Goal: Information Seeking & Learning: Learn about a topic

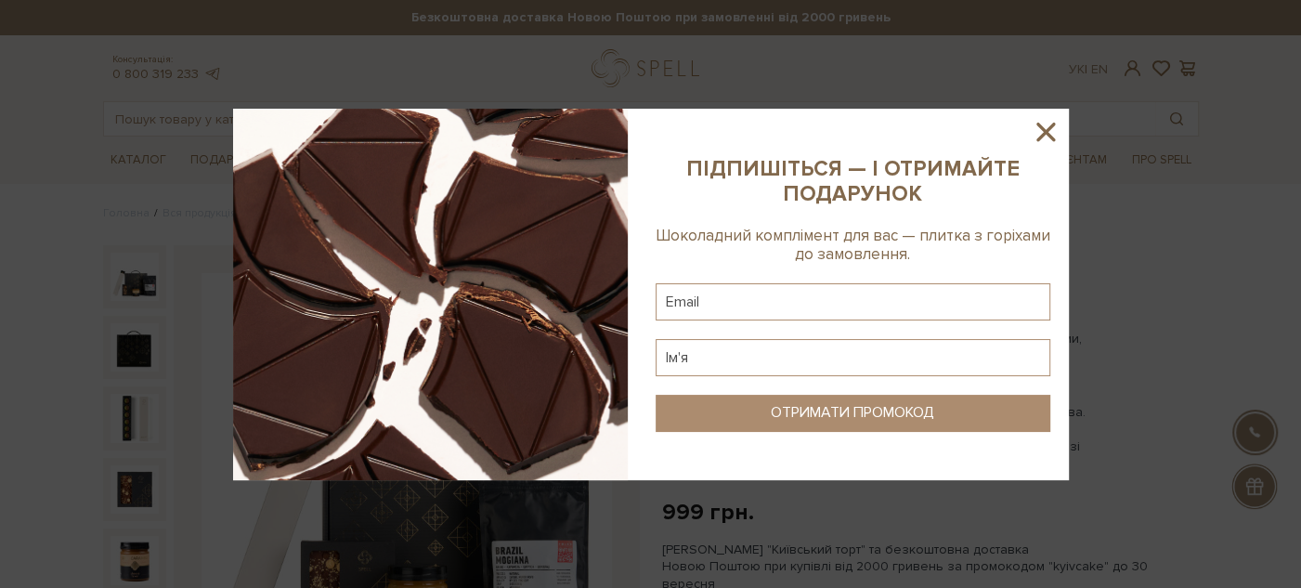
click at [333, 113] on img at bounding box center [430, 294] width 395 height 371
click at [1048, 130] on icon at bounding box center [1046, 132] width 32 height 32
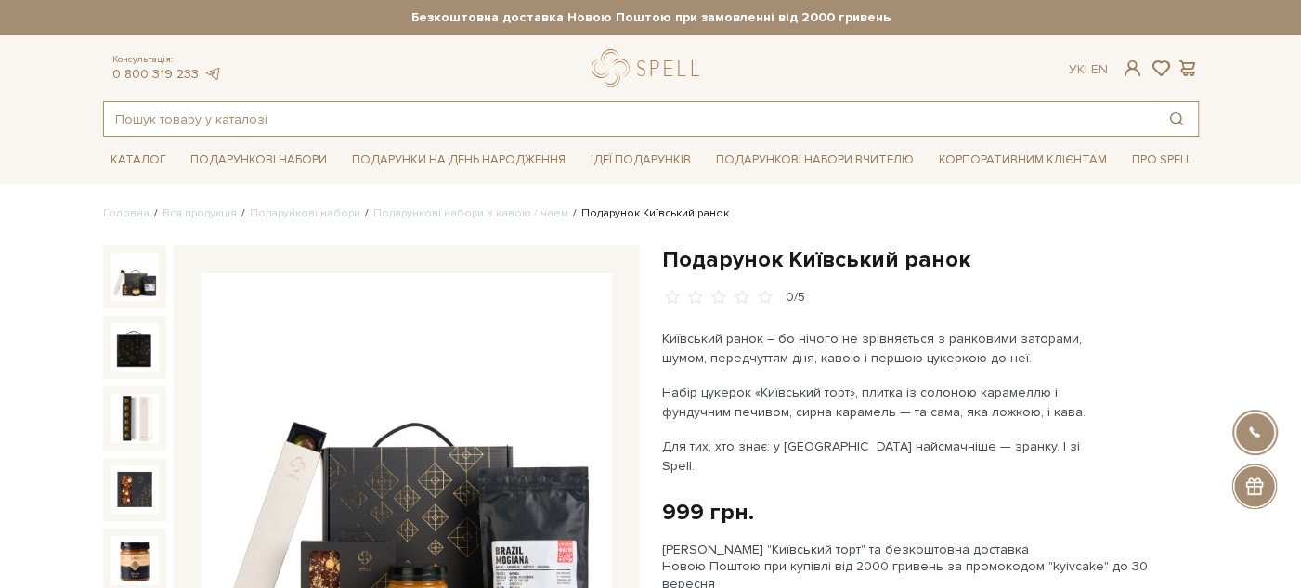
click at [226, 114] on input "text" at bounding box center [629, 118] width 1051 height 33
paste input "Набір Амбасадор смаку"
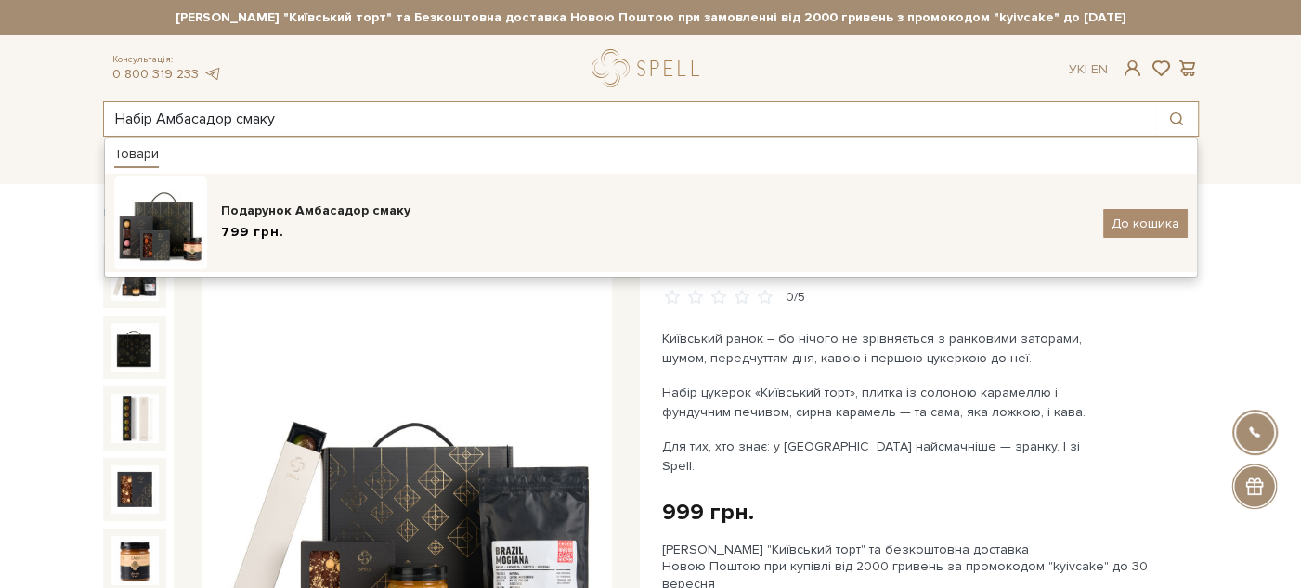
type input "Набір Амбасадор смаку"
click at [328, 229] on div "799 грн." at bounding box center [655, 232] width 868 height 19
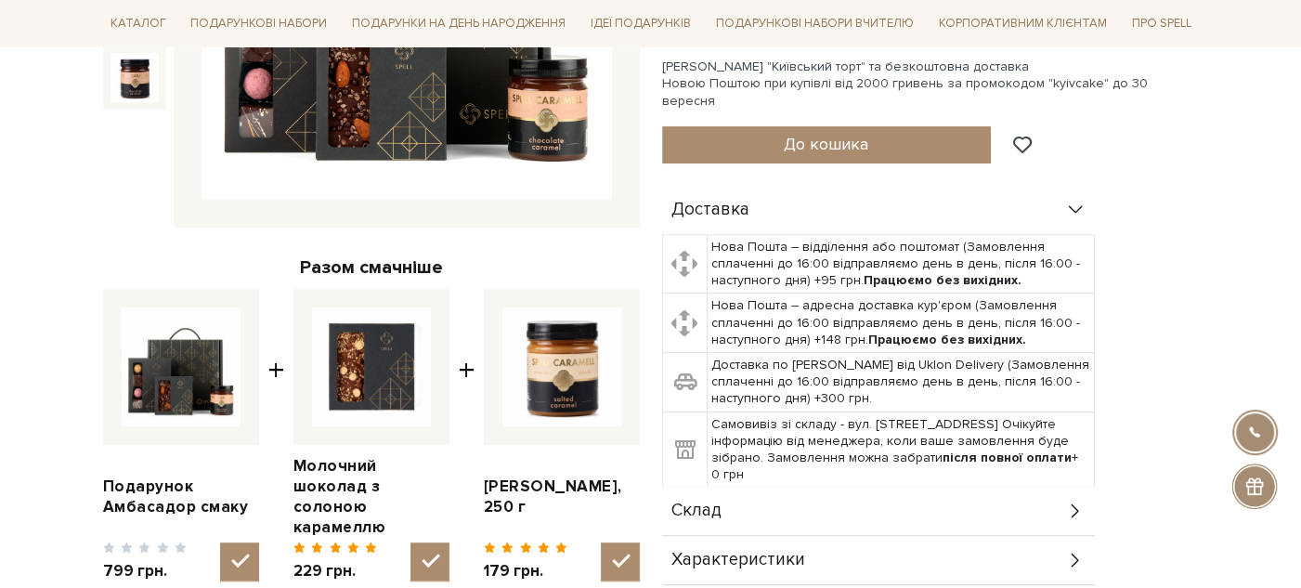
scroll to position [586, 0]
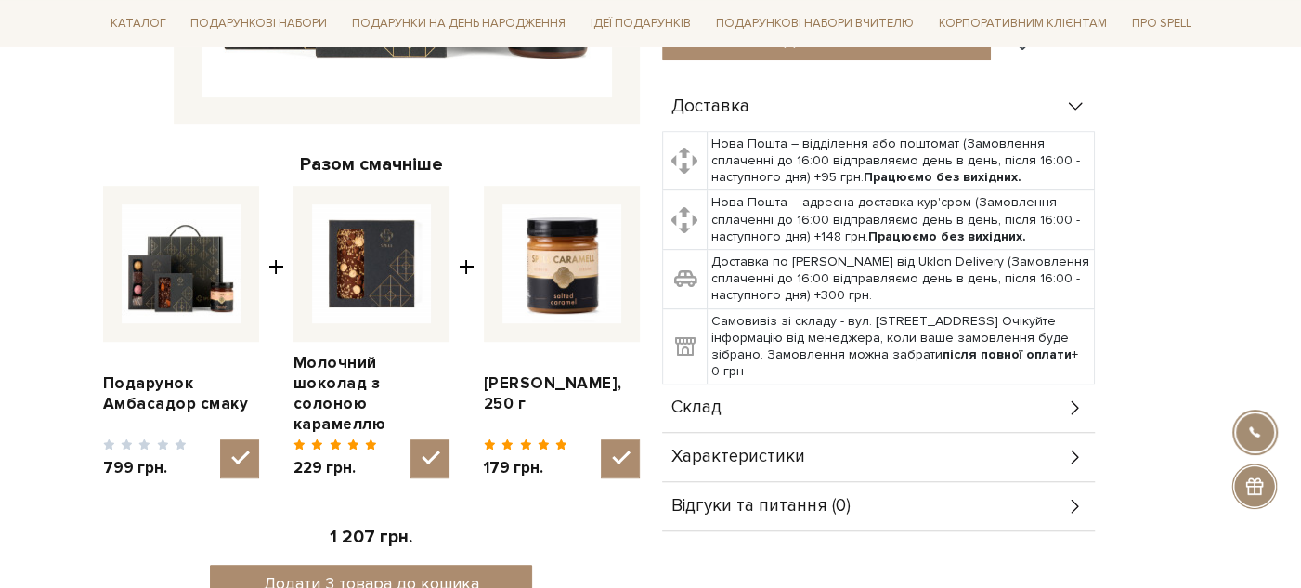
click at [729, 383] on div "Склад" at bounding box center [878, 407] width 433 height 48
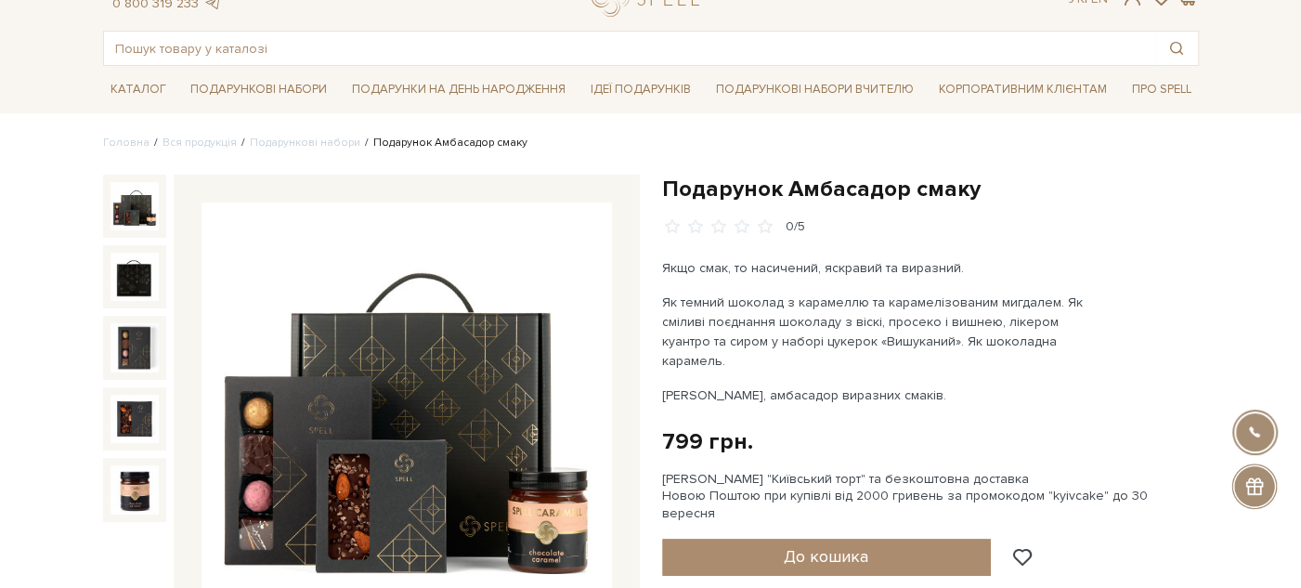
scroll to position [0, 0]
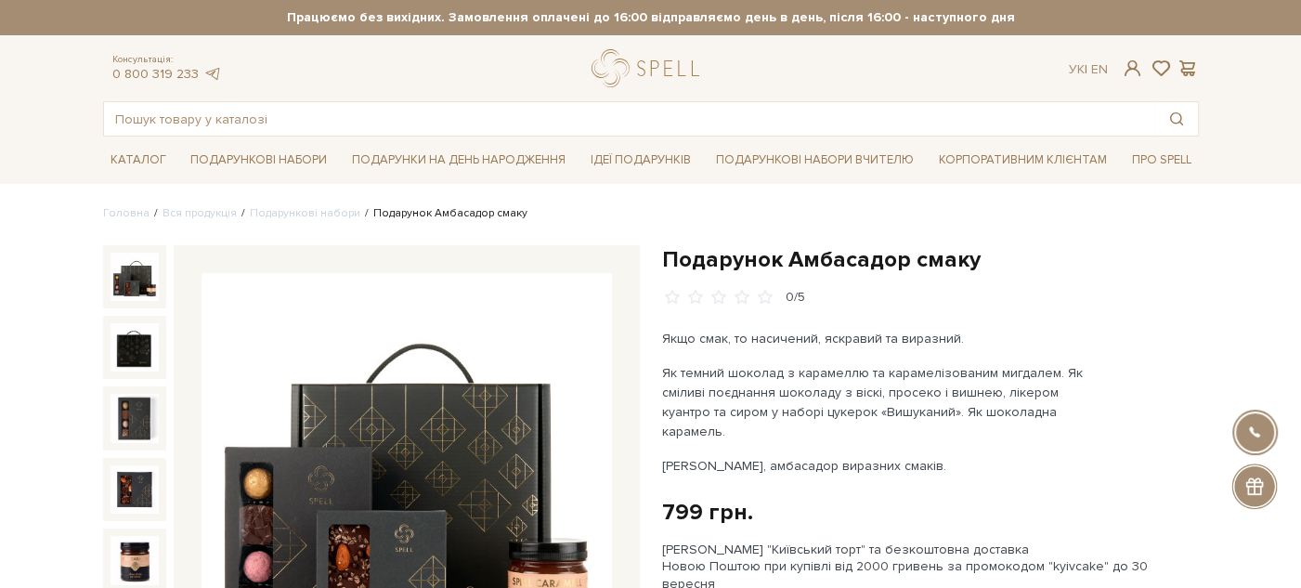
click at [691, 264] on h1 "Подарунок Амбасадор смаку" at bounding box center [930, 259] width 537 height 29
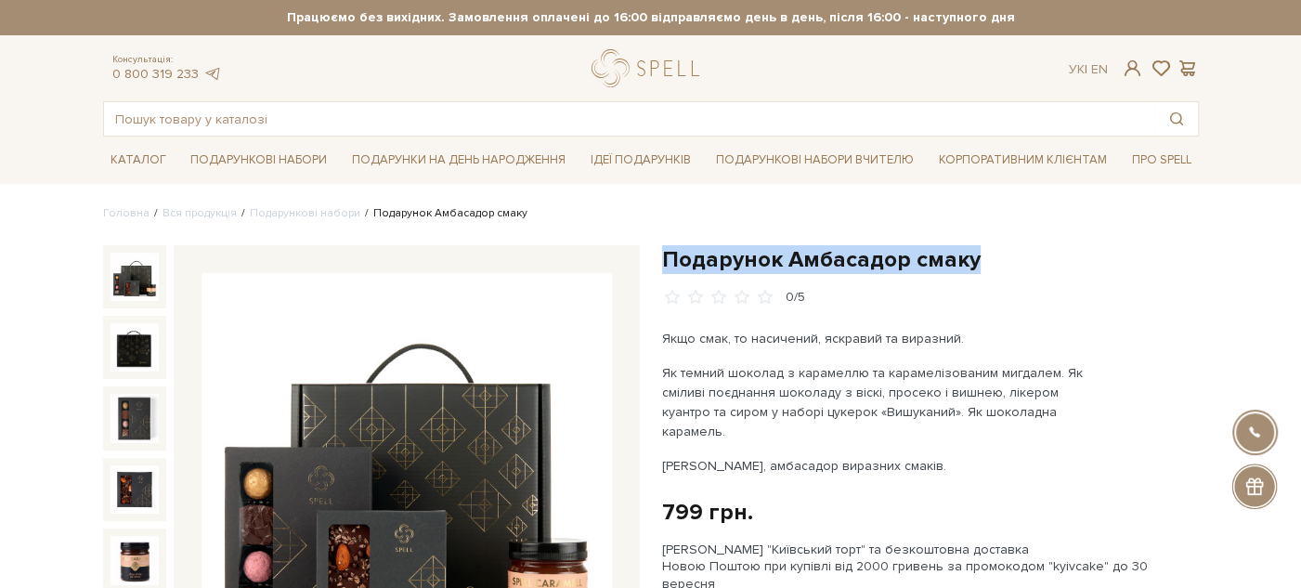
drag, startPoint x: 691, startPoint y: 264, endPoint x: 960, endPoint y: 255, distance: 269.4
click at [960, 255] on h1 "Подарунок Амбасадор смаку" at bounding box center [930, 259] width 537 height 29
copy h1 "Подарунок Амбасадор смаку"
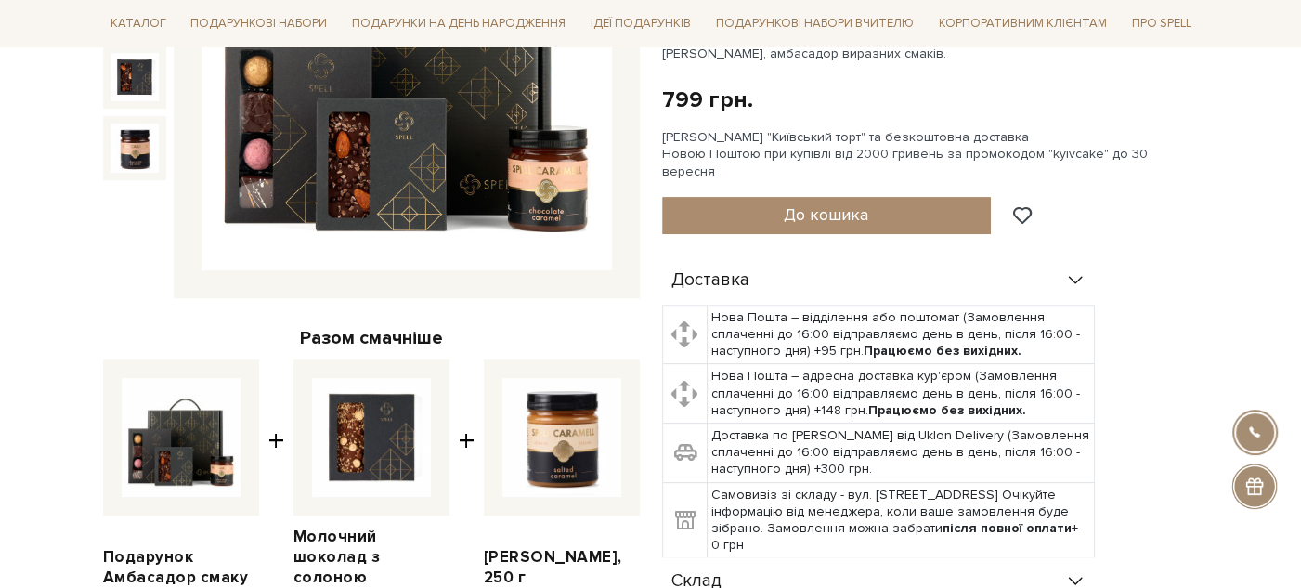
scroll to position [206, 0]
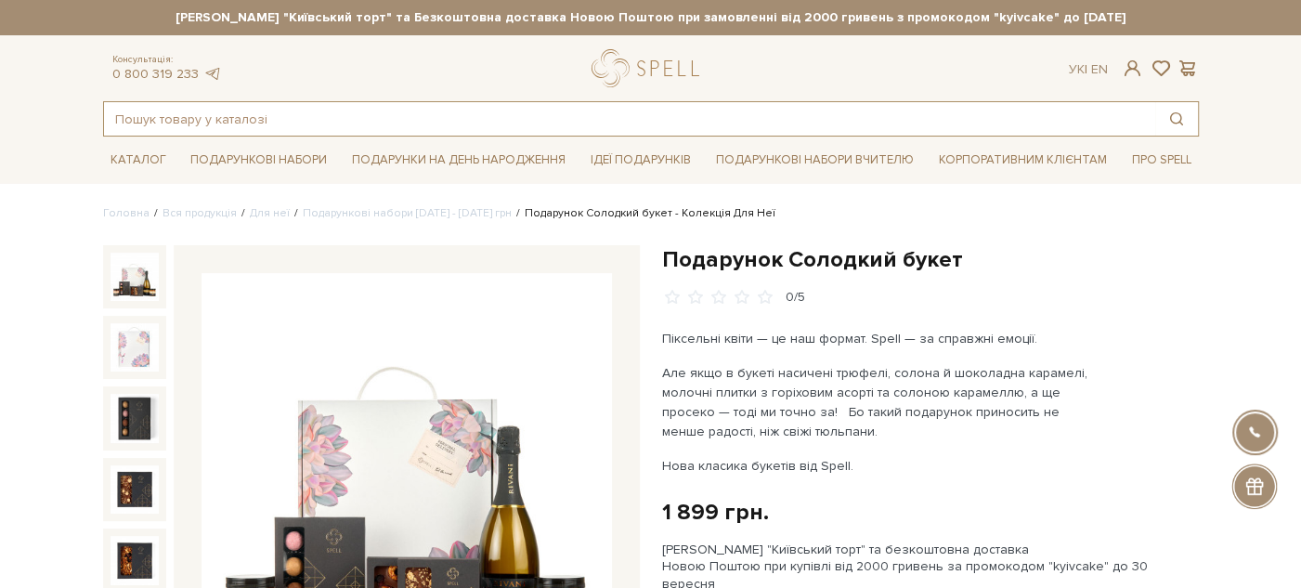
click at [433, 123] on input "text" at bounding box center [629, 118] width 1051 height 33
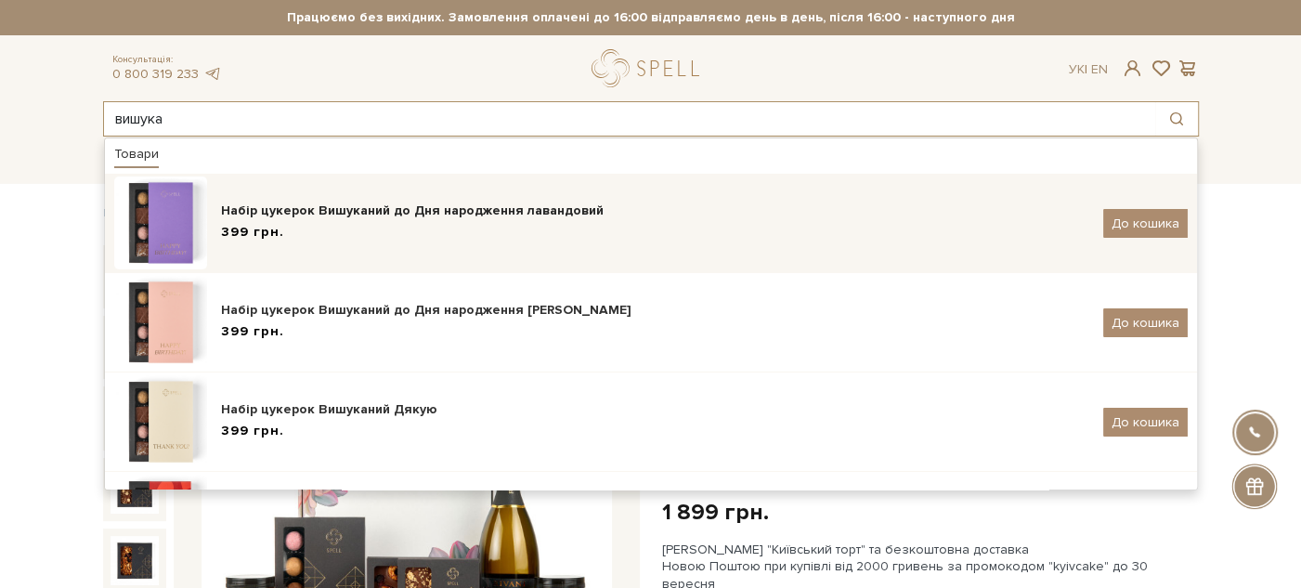
type input "вишука"
click at [453, 231] on div "399 грн." at bounding box center [655, 232] width 868 height 19
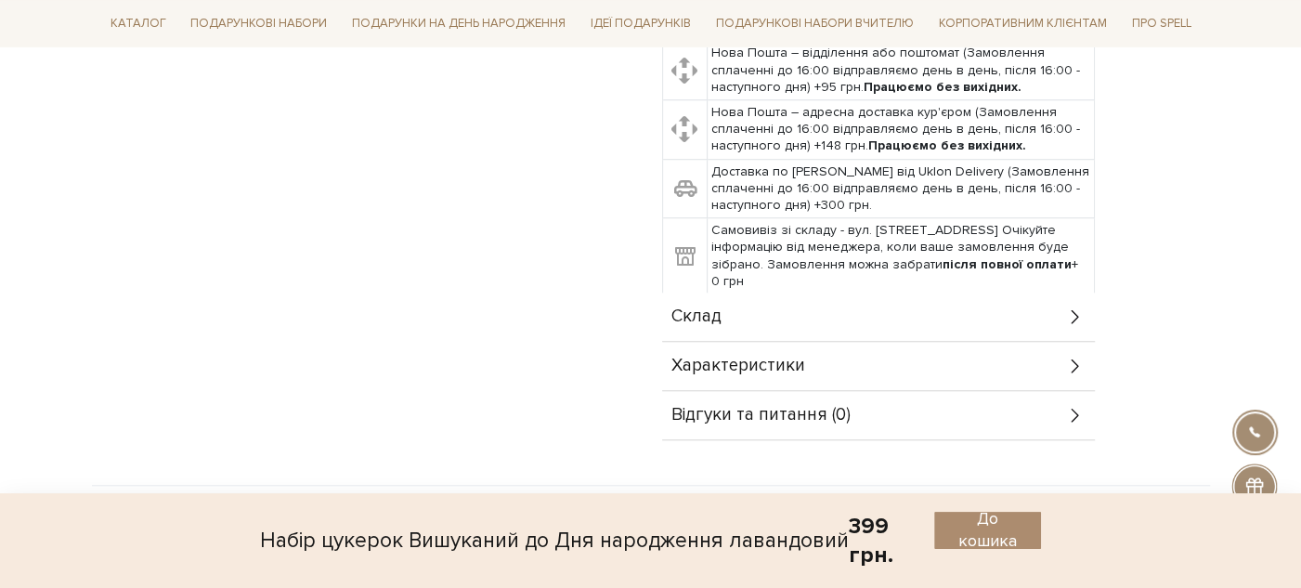
scroll to position [1031, 0]
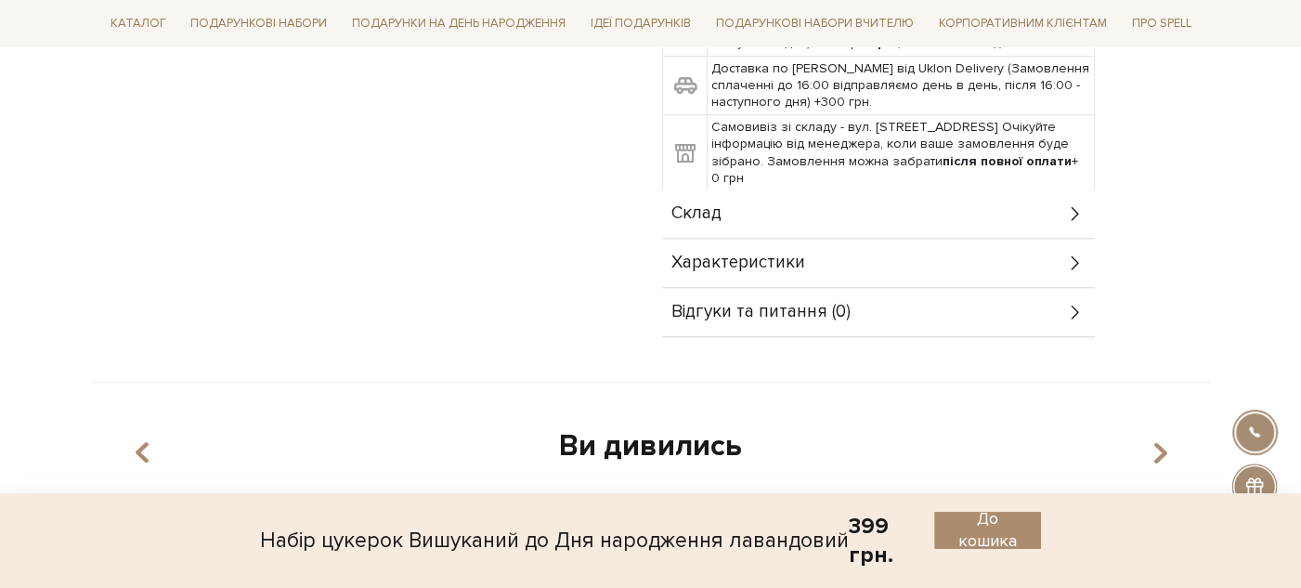
click at [807, 189] on div "Склад" at bounding box center [878, 213] width 433 height 48
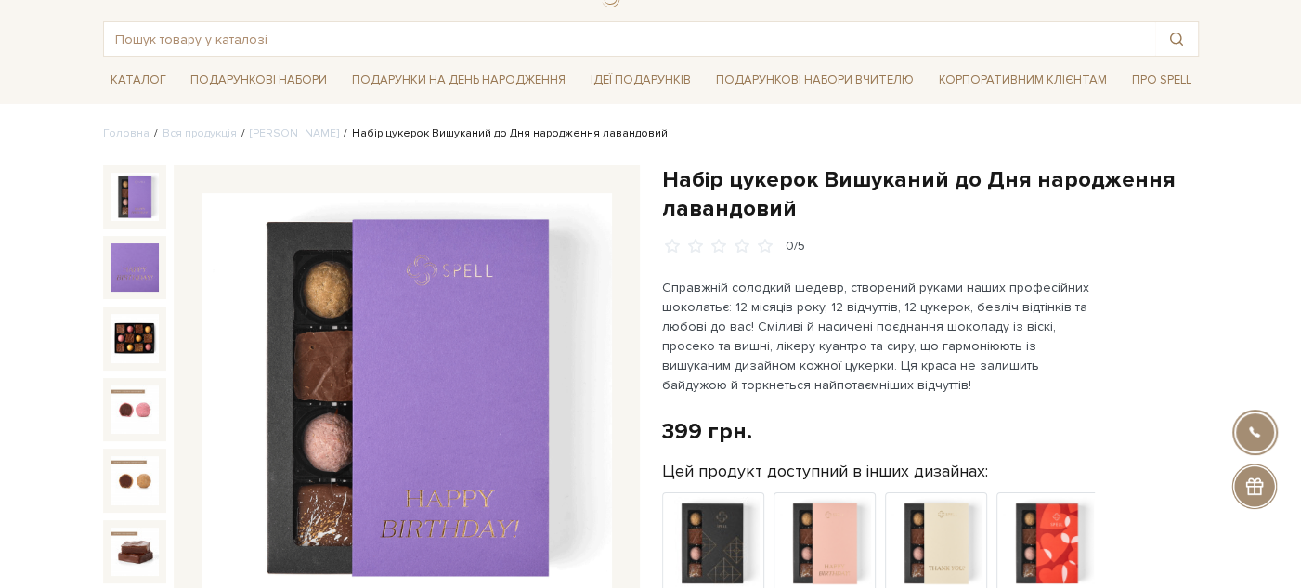
scroll to position [0, 0]
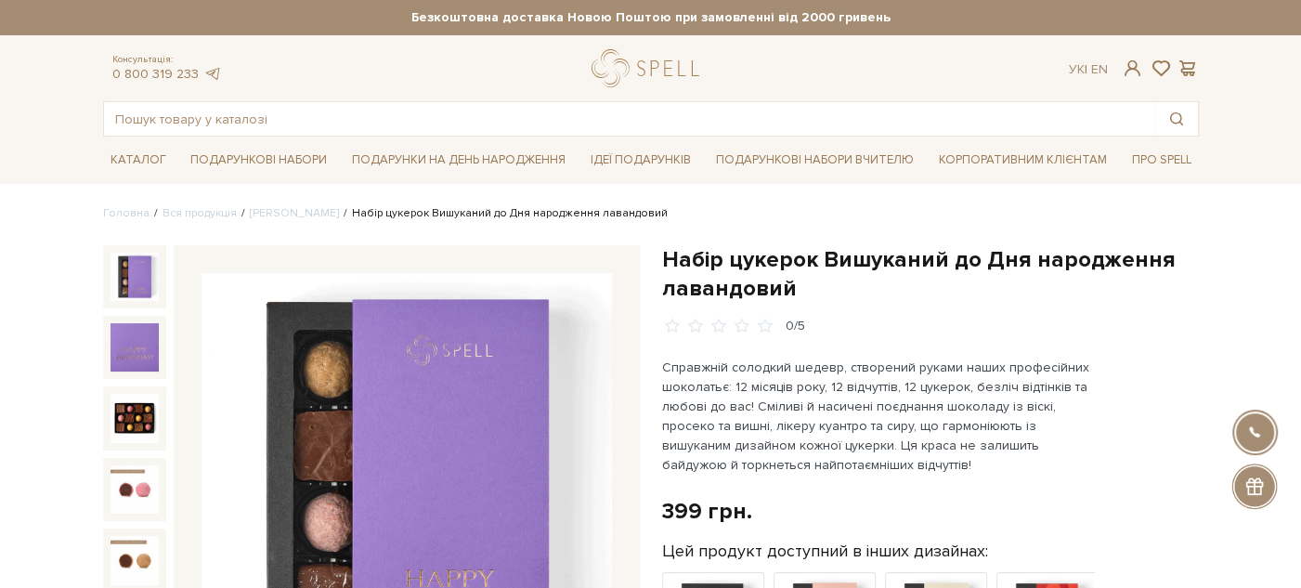
click at [688, 259] on h1 "Набір цукерок Вишуканий до Дня народження лавандовий" at bounding box center [930, 274] width 537 height 58
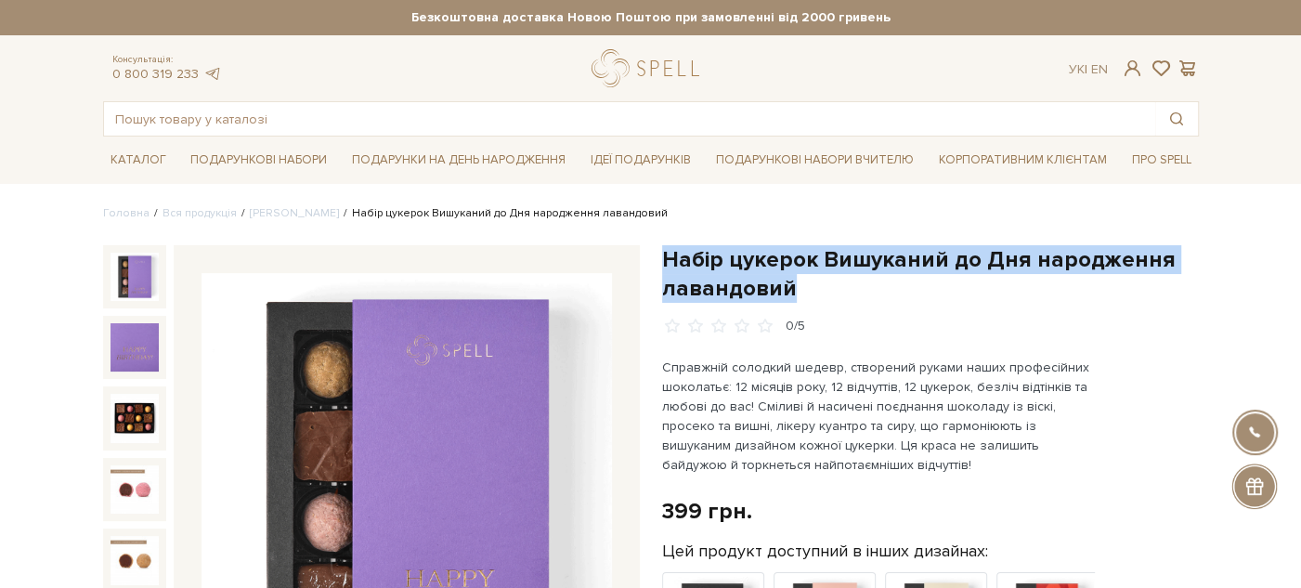
drag, startPoint x: 688, startPoint y: 259, endPoint x: 810, endPoint y: 294, distance: 127.5
click at [810, 294] on h1 "Набір цукерок Вишуканий до Дня народження лавандовий" at bounding box center [930, 274] width 537 height 58
click at [846, 292] on h1 "Набір цукерок Вишуканий до Дня народження лавандовий" at bounding box center [930, 274] width 537 height 58
drag, startPoint x: 787, startPoint y: 289, endPoint x: 660, endPoint y: 258, distance: 130.8
click at [662, 258] on h1 "Набір цукерок Вишуканий до Дня народження лавандовий" at bounding box center [930, 274] width 537 height 58
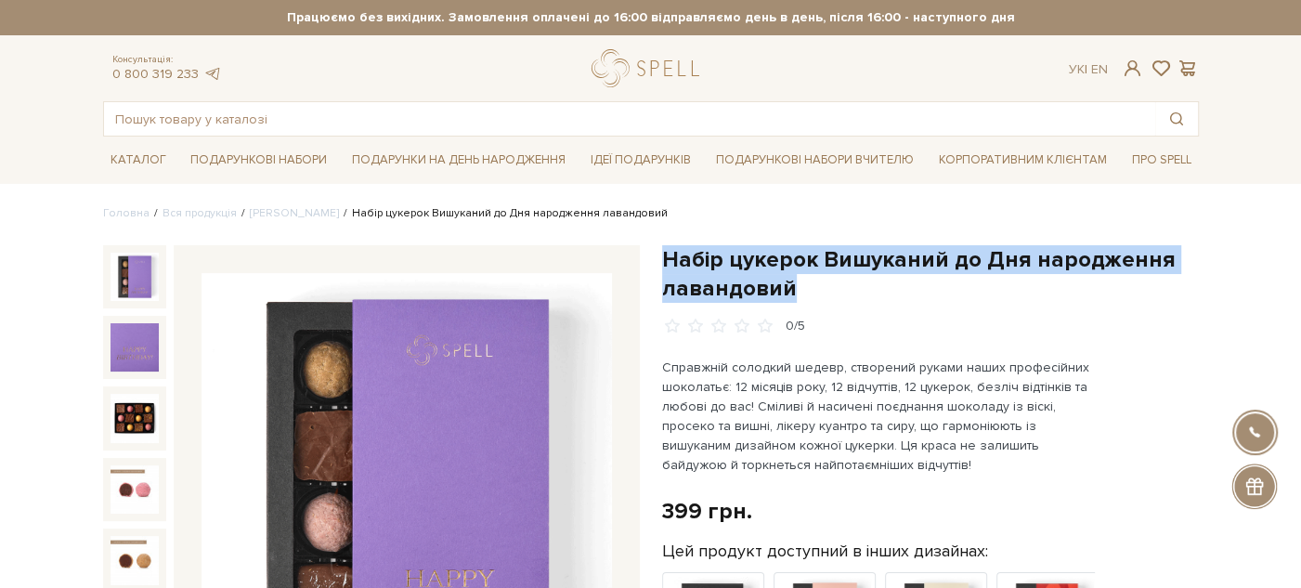
click at [926, 290] on h1 "Набір цукерок Вишуканий до Дня народження лавандовий" at bounding box center [930, 274] width 537 height 58
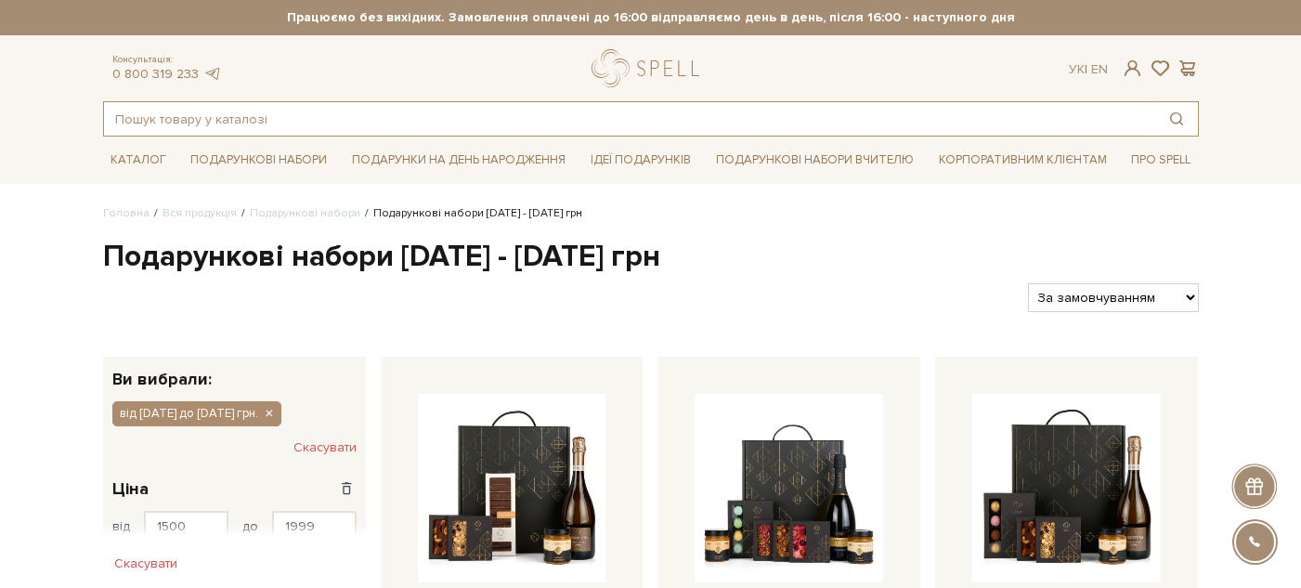
click at [443, 125] on input "text" at bounding box center [629, 118] width 1051 height 33
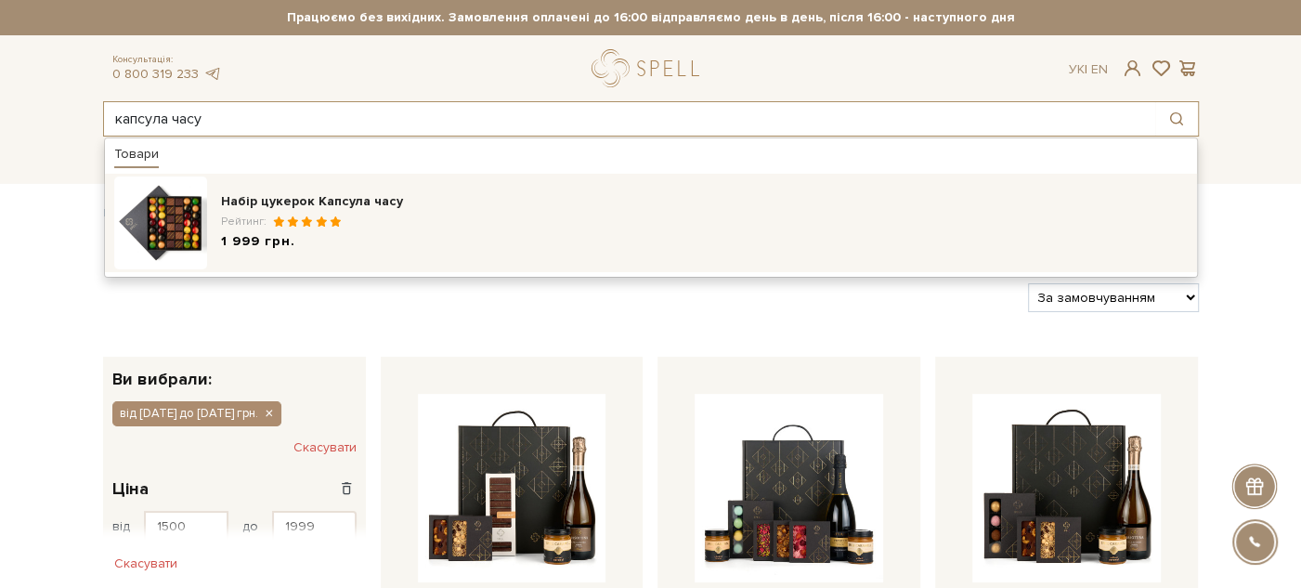
type input "капсула часу"
click at [481, 219] on div "Рейтинг:" at bounding box center [704, 222] width 966 height 16
